Goal: Obtain resource: Download file/media

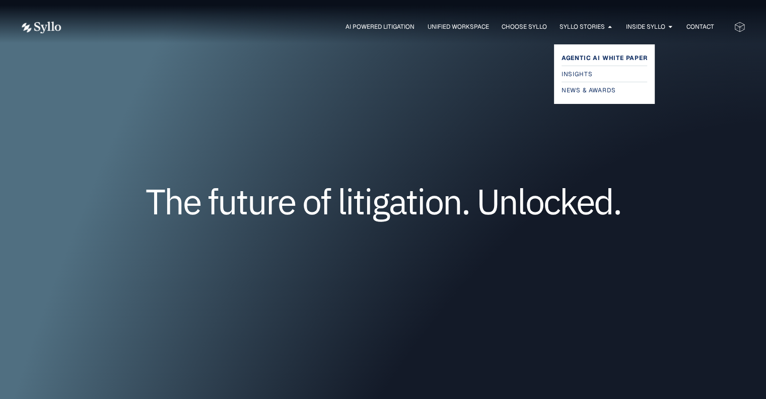
click at [586, 61] on span "Agentic AI White Paper" at bounding box center [605, 58] width 86 height 12
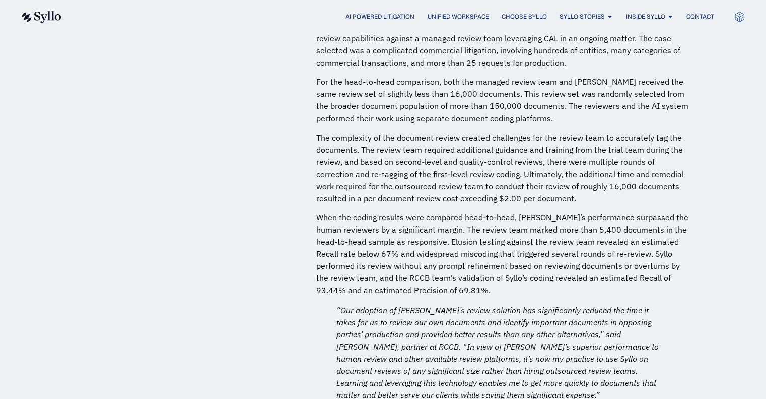
scroll to position [3930, 0]
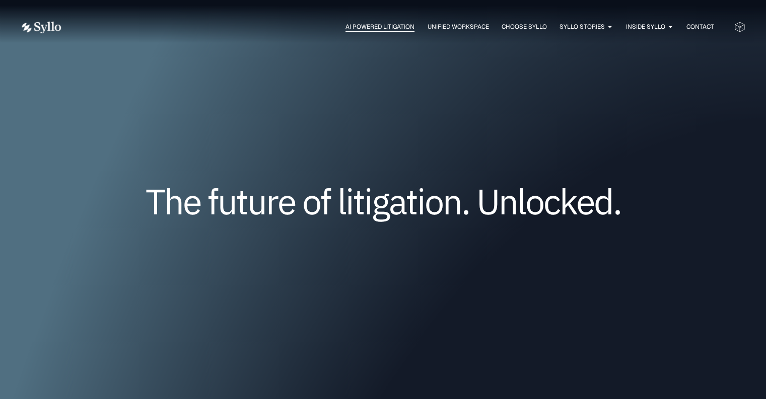
click at [361, 28] on span "AI Powered Litigation" at bounding box center [380, 26] width 69 height 9
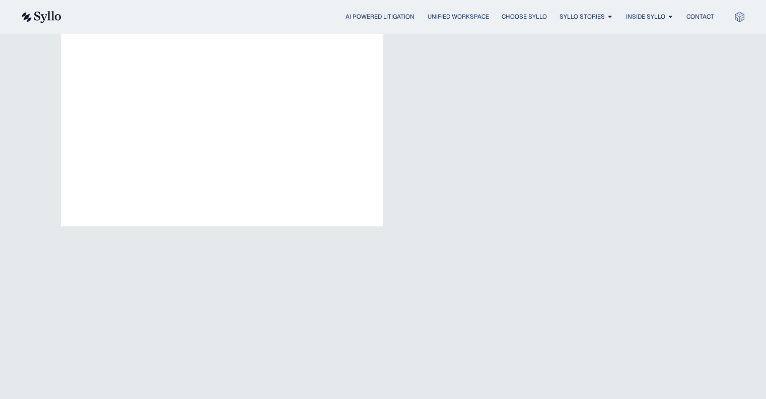
scroll to position [1764, 0]
